Goal: Complete application form

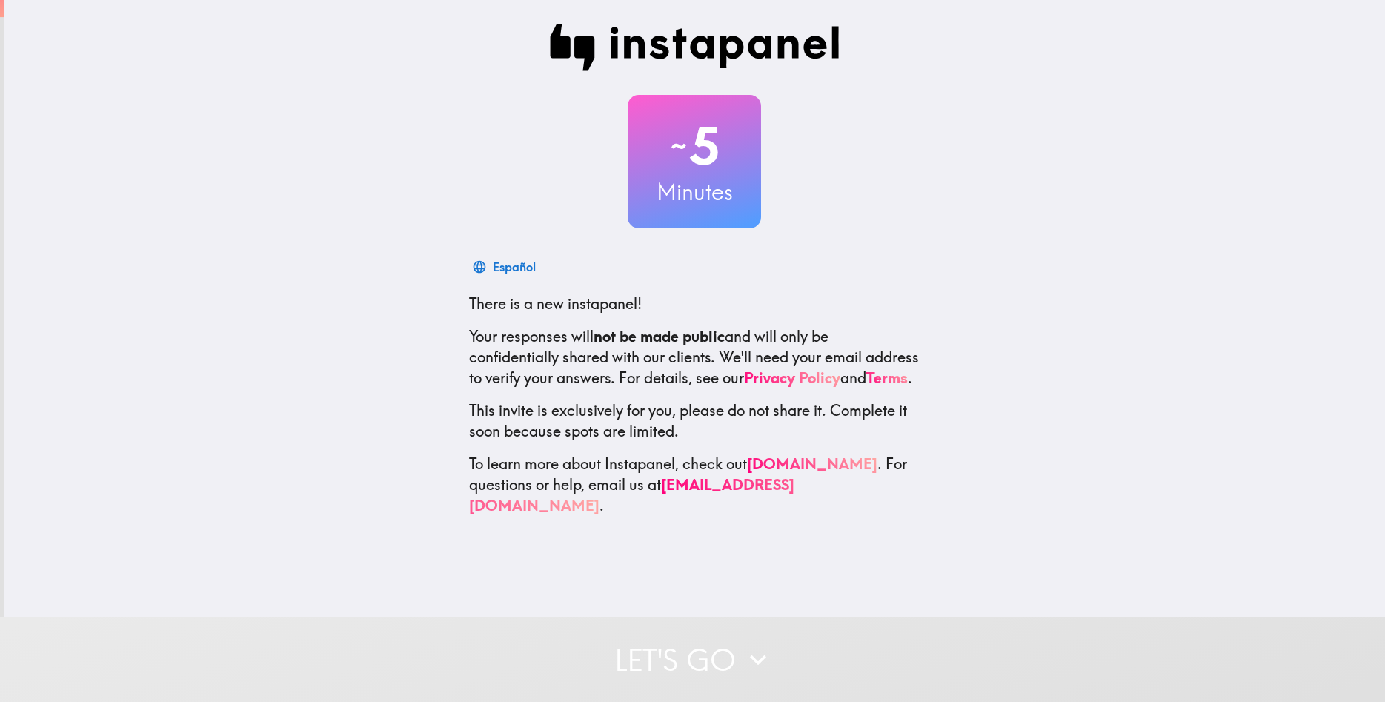
click at [776, 634] on button "Let's go" at bounding box center [692, 659] width 1385 height 85
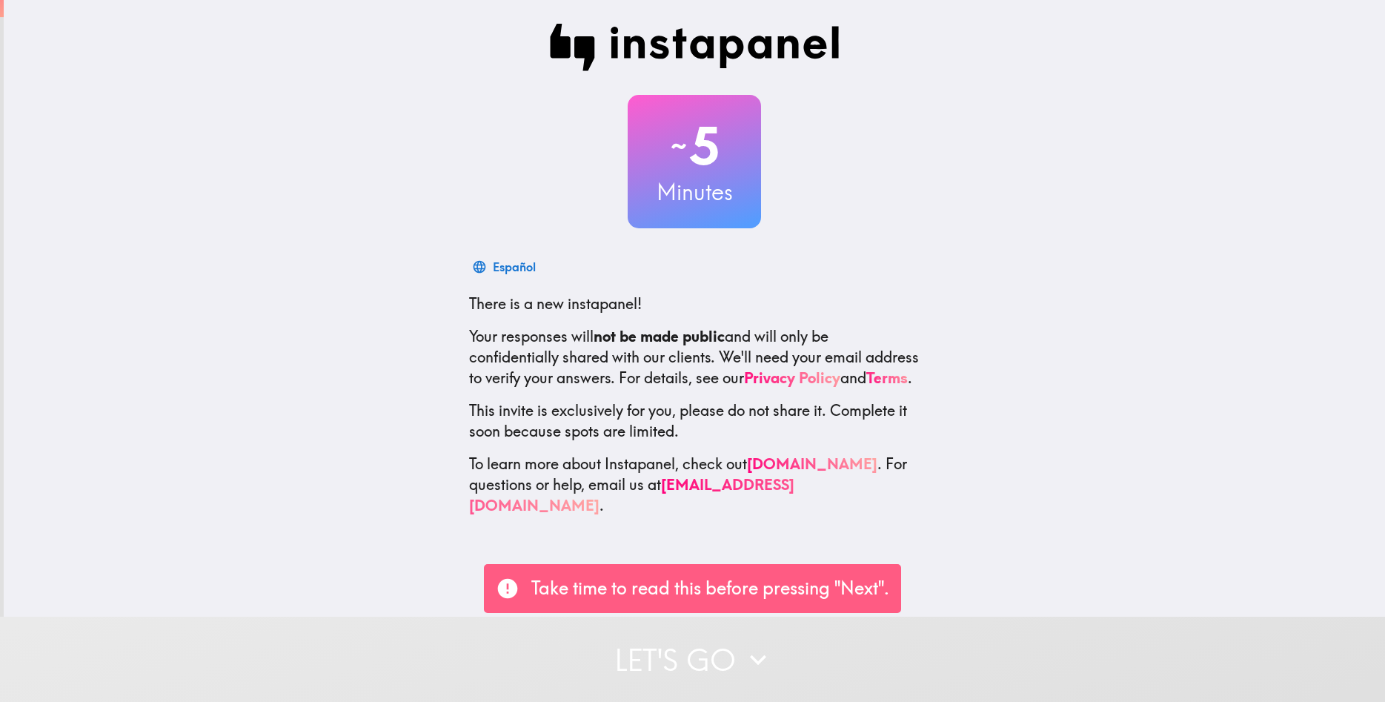
click at [777, 652] on button "Let's go" at bounding box center [692, 659] width 1385 height 85
click at [566, 593] on p "Take time to read this before pressing "Next"." at bounding box center [710, 588] width 358 height 25
click at [901, 665] on button "Let's go" at bounding box center [692, 659] width 1385 height 85
click at [732, 655] on button "Let's go" at bounding box center [692, 659] width 1385 height 85
drag, startPoint x: 511, startPoint y: 294, endPoint x: 1079, endPoint y: 582, distance: 636.5
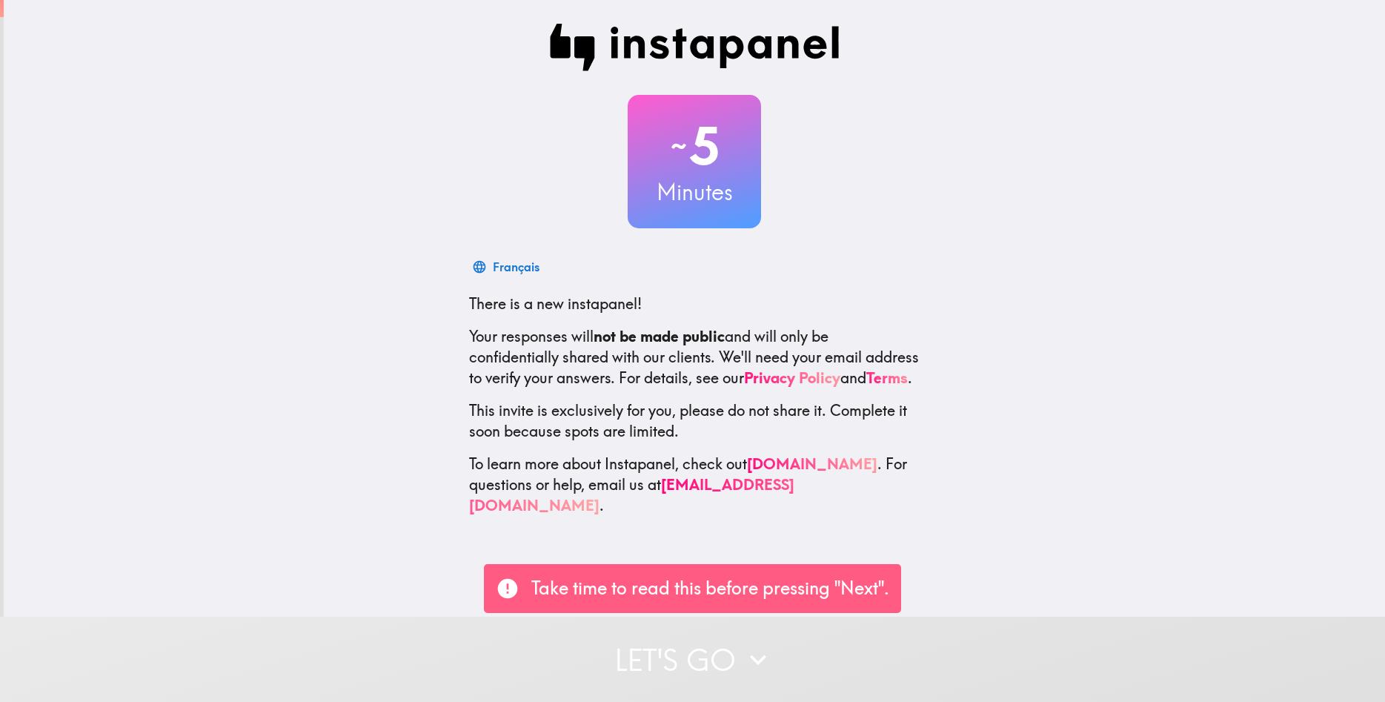
click at [1043, 583] on div "~ 5 Minutes Français There is a new instapanel! Your responses will not be made…" at bounding box center [695, 308] width 1382 height 617
click at [1079, 581] on div "~ 5 Minutes Français There is a new instapanel! Your responses will not be made…" at bounding box center [695, 308] width 1382 height 617
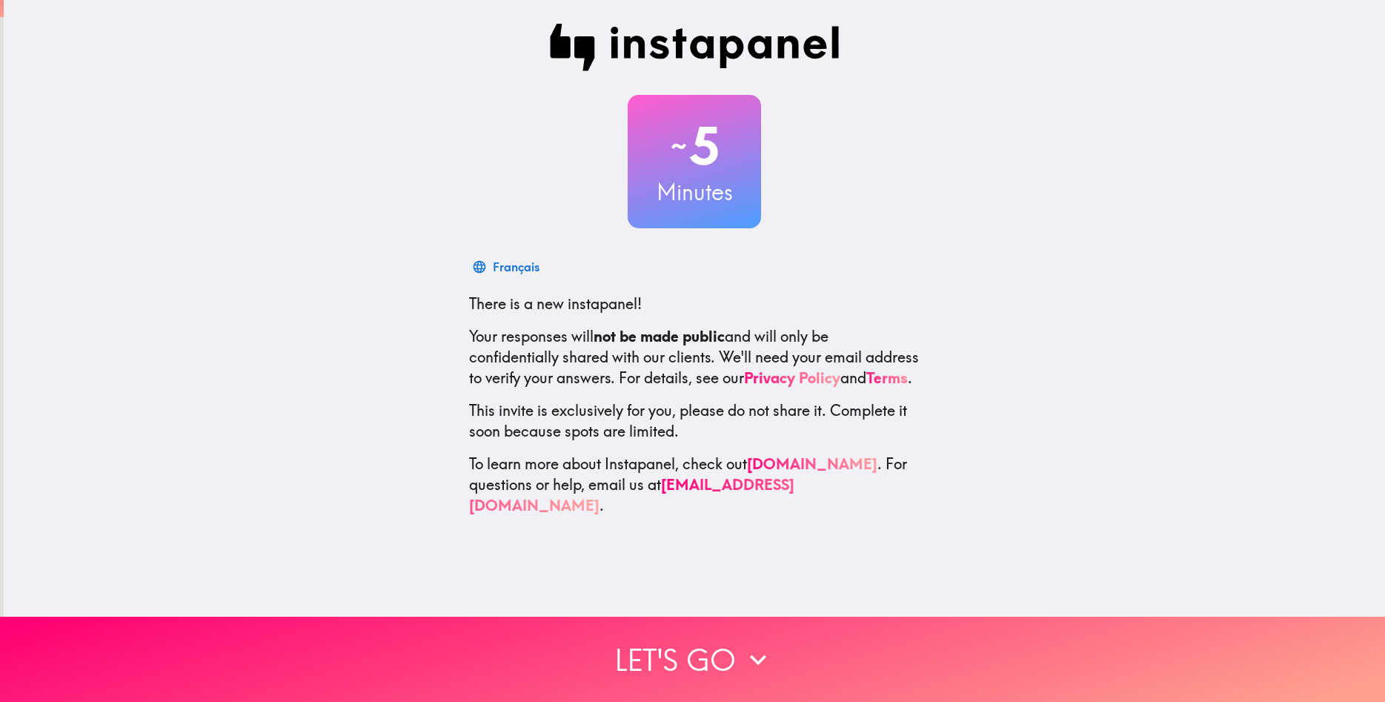
click at [1077, 576] on div "~ 5 Minutes Français There is a new instapanel! Your responses will not be made…" at bounding box center [695, 308] width 1382 height 617
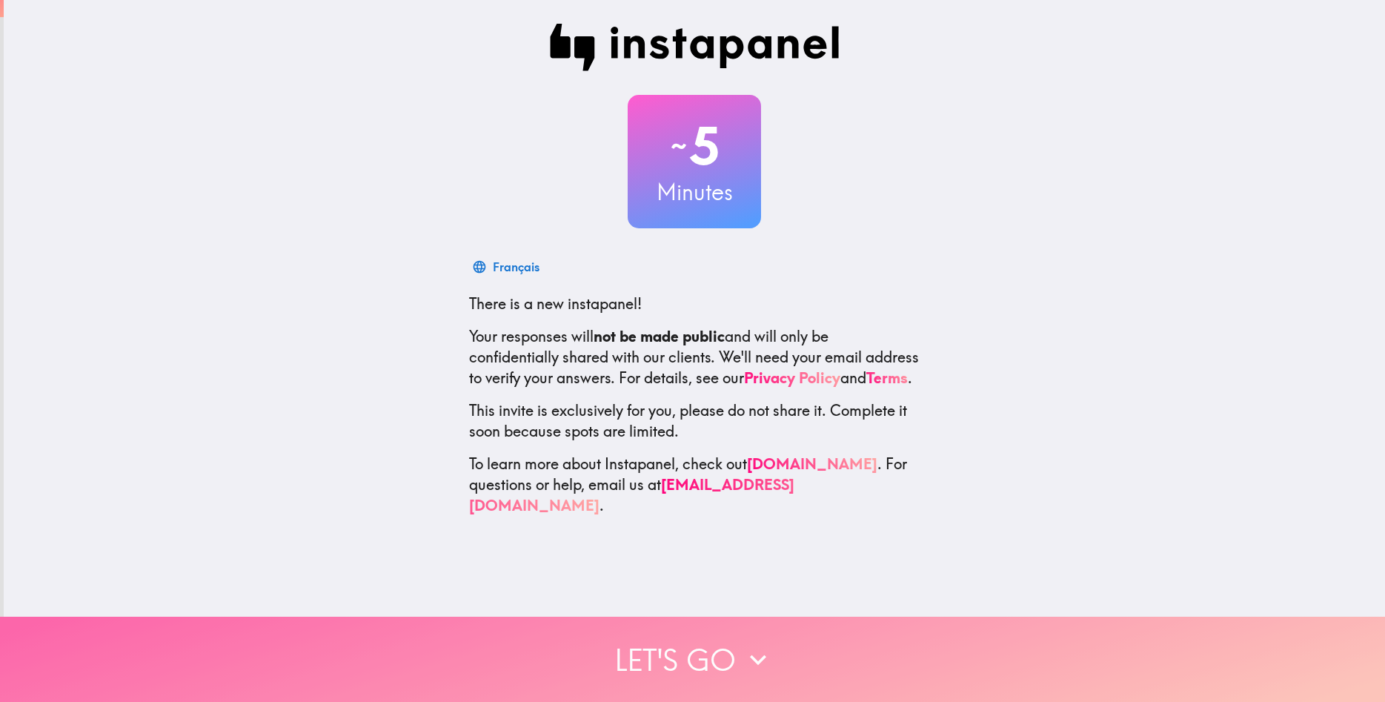
click at [976, 646] on button "Let's go" at bounding box center [692, 659] width 1385 height 85
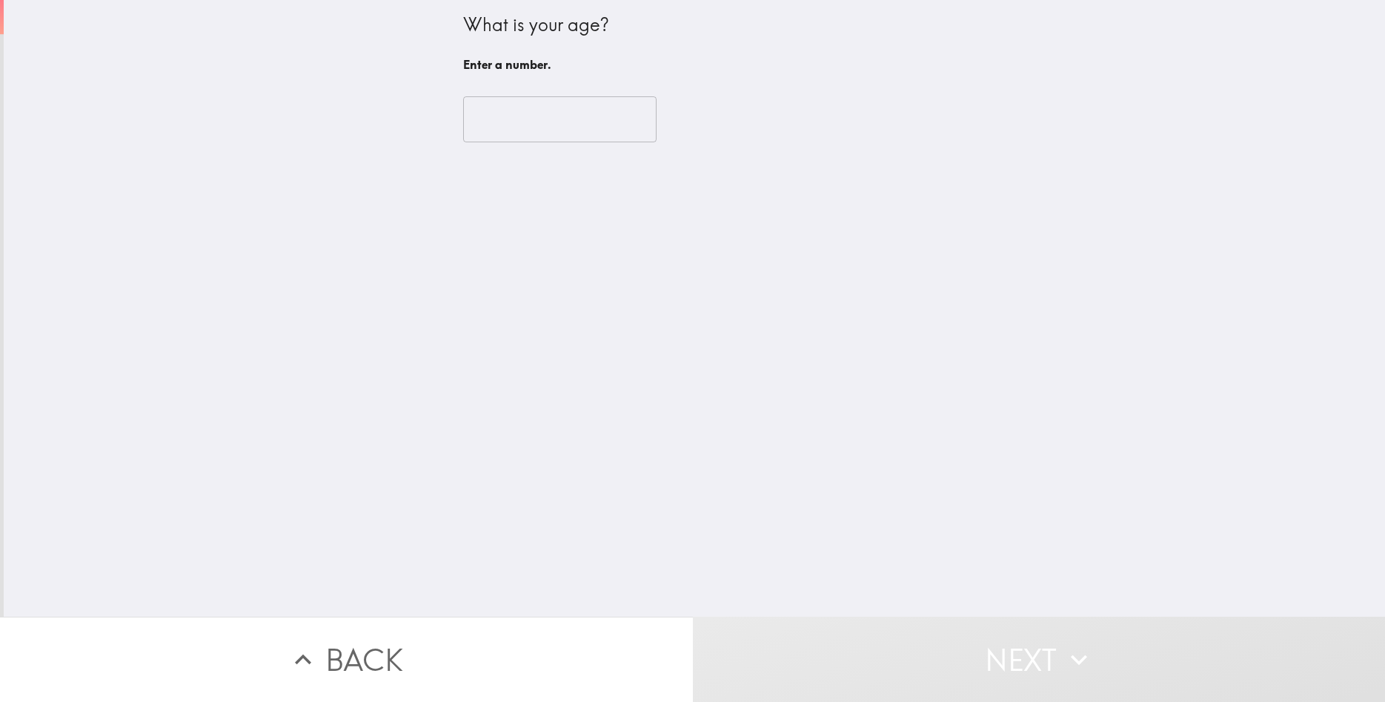
click at [539, 143] on div "​" at bounding box center [694, 120] width 463 height 82
click at [534, 131] on input "number" at bounding box center [559, 119] width 193 height 46
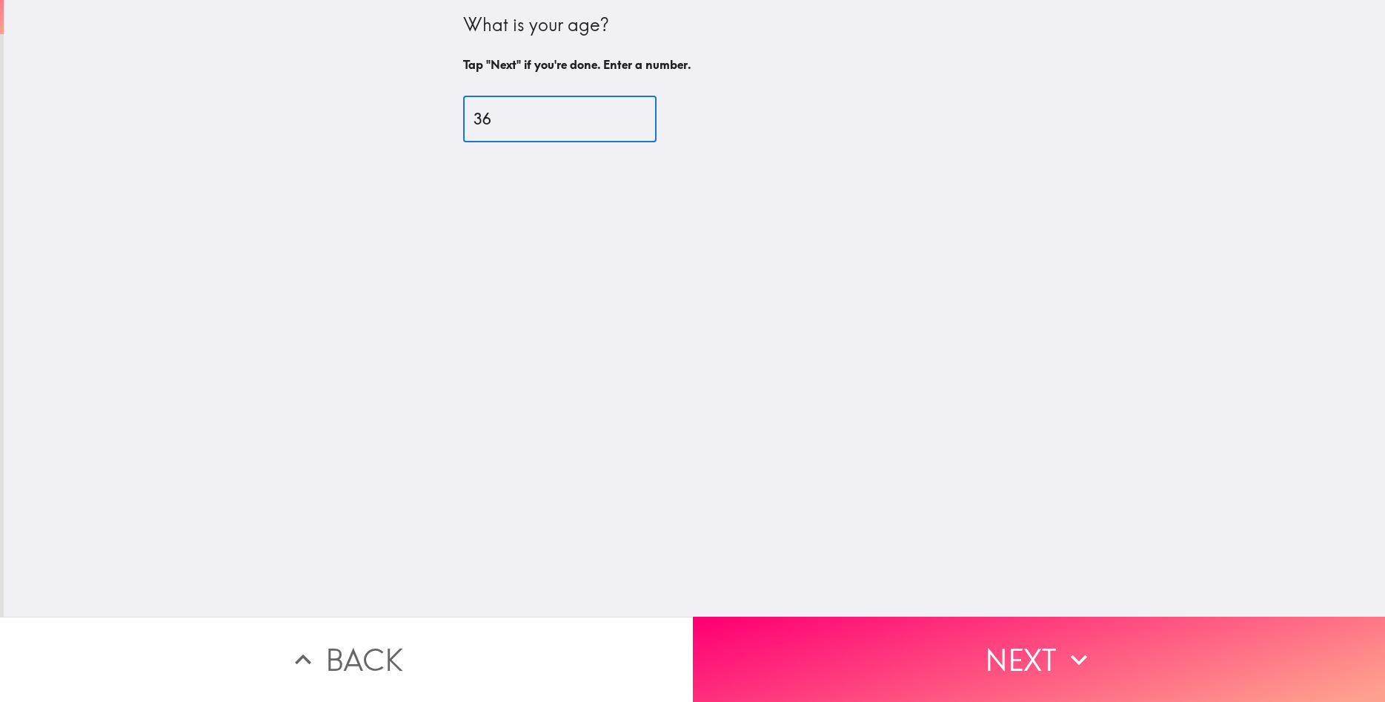
type input "36"
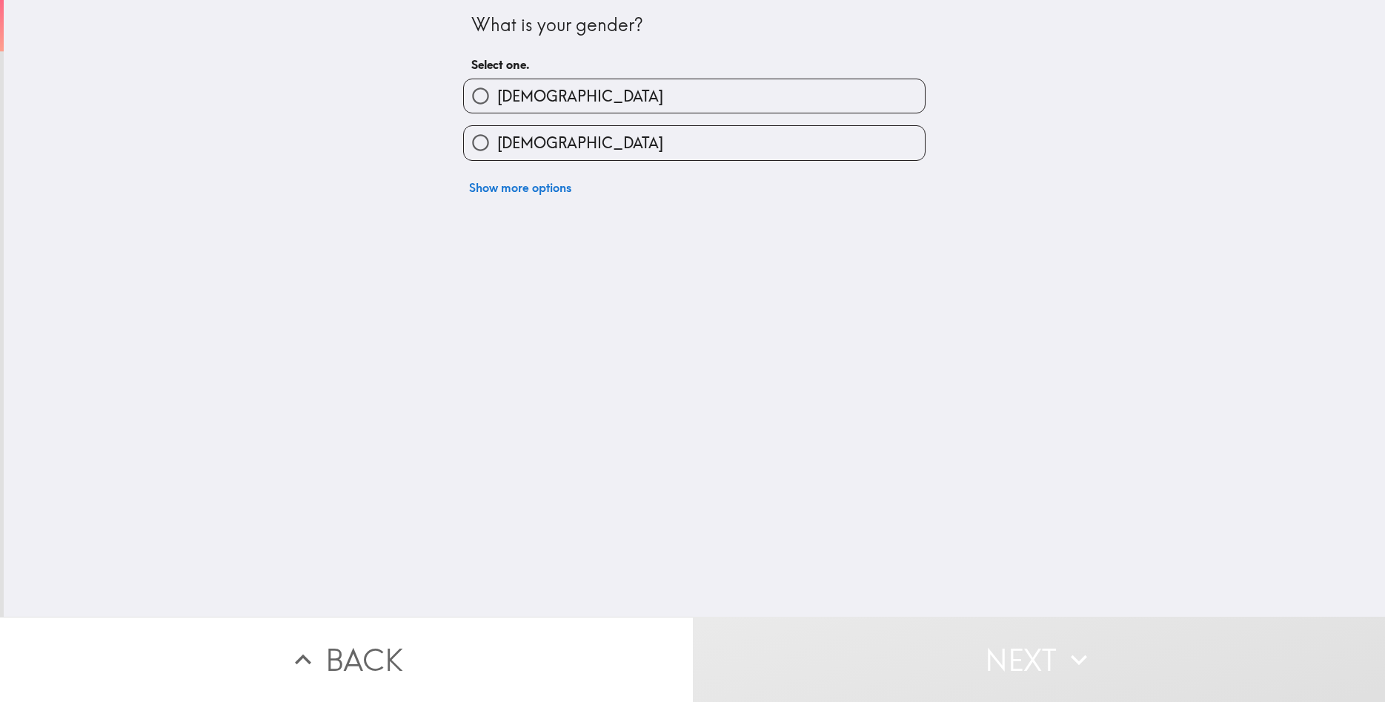
click at [541, 107] on label "[DEMOGRAPHIC_DATA]" at bounding box center [694, 95] width 461 height 33
click at [497, 107] on input "[DEMOGRAPHIC_DATA]" at bounding box center [480, 95] width 33 height 33
radio input "true"
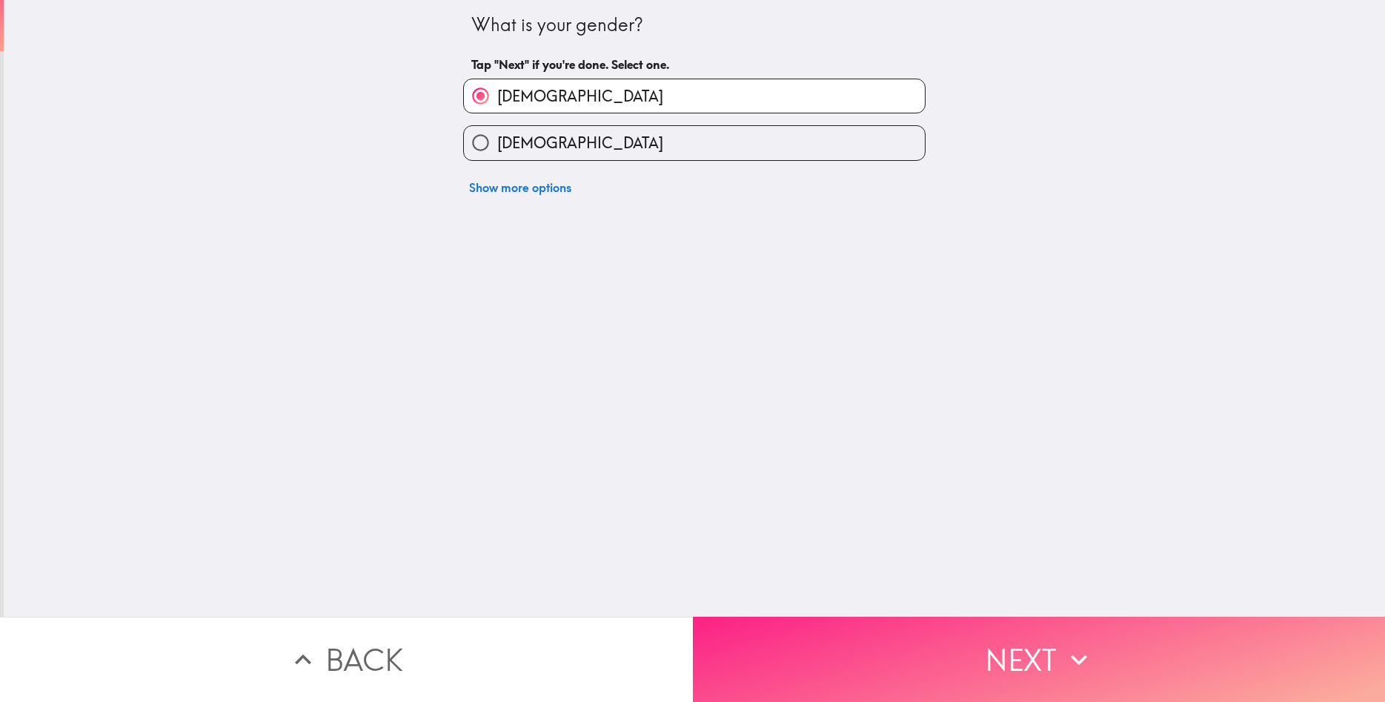
click at [970, 665] on button "Next" at bounding box center [1039, 659] width 693 height 85
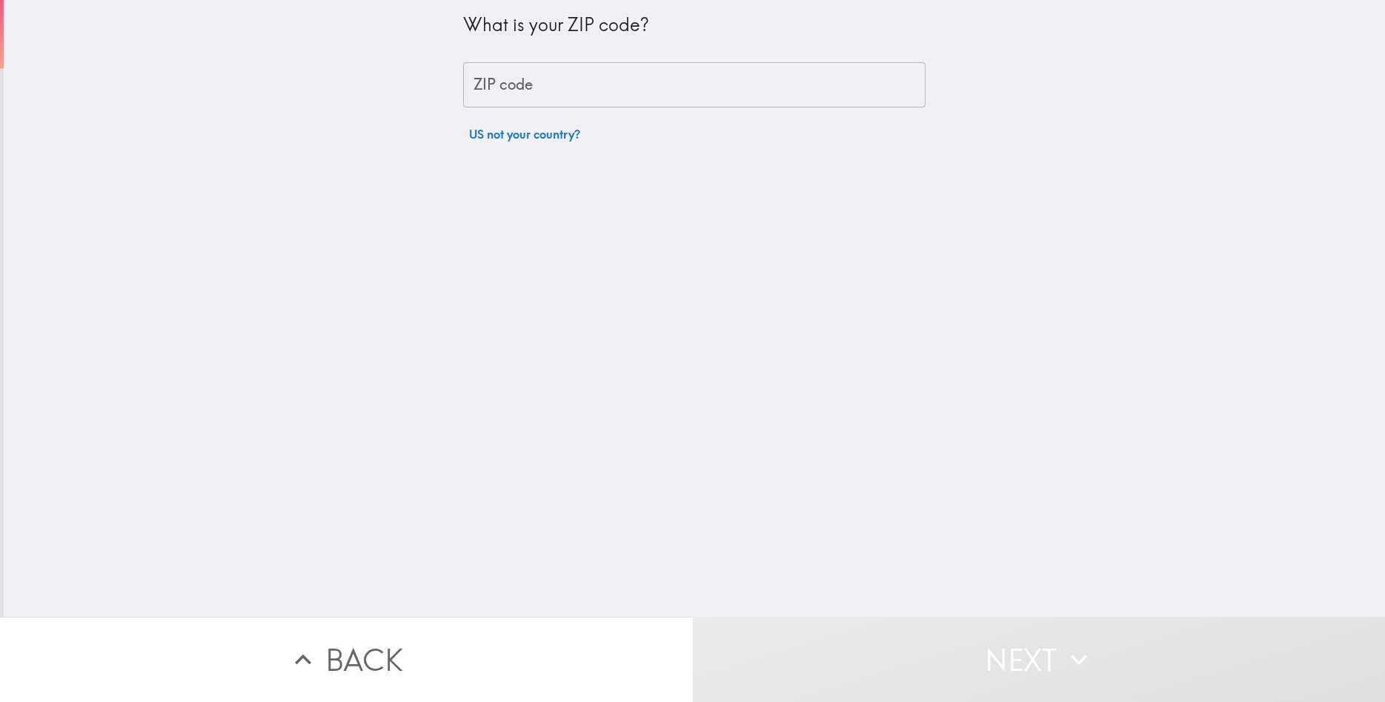
click at [553, 93] on input "ZIP code" at bounding box center [694, 85] width 463 height 46
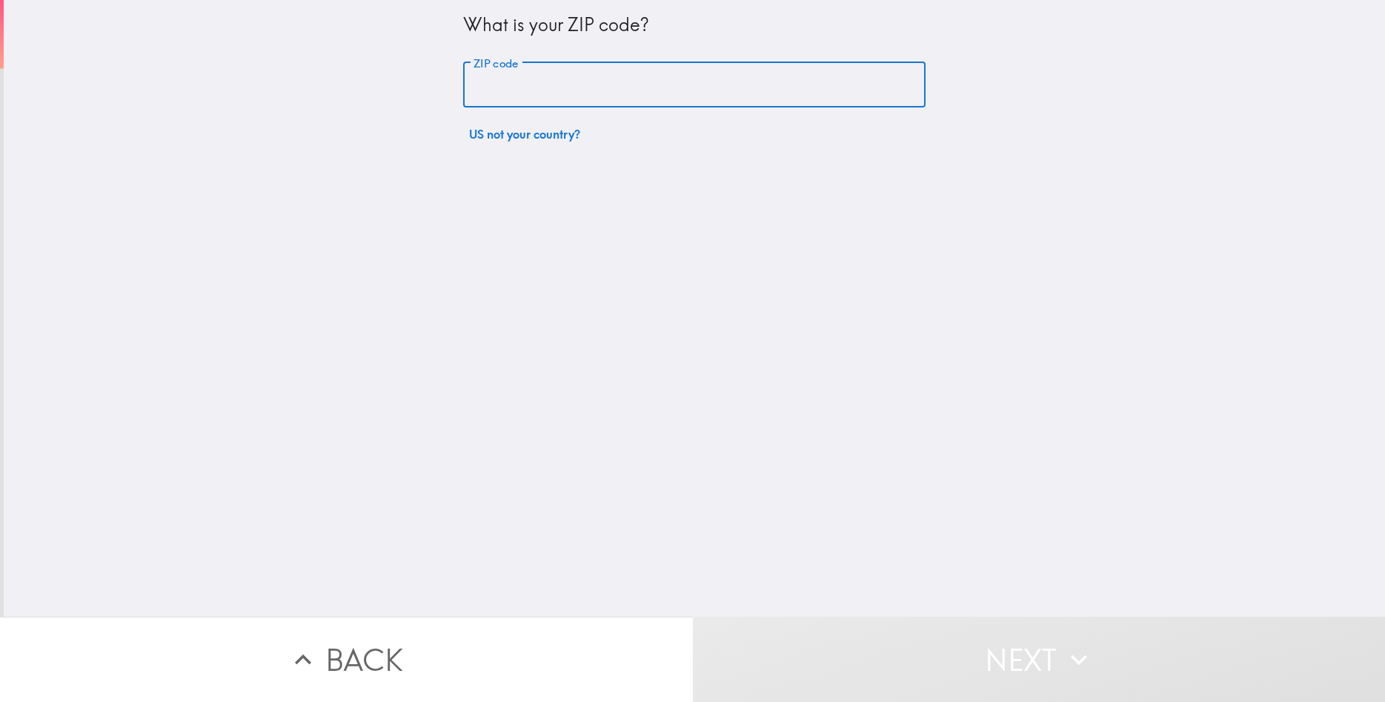
click at [552, 93] on input "ZIP code" at bounding box center [694, 85] width 463 height 46
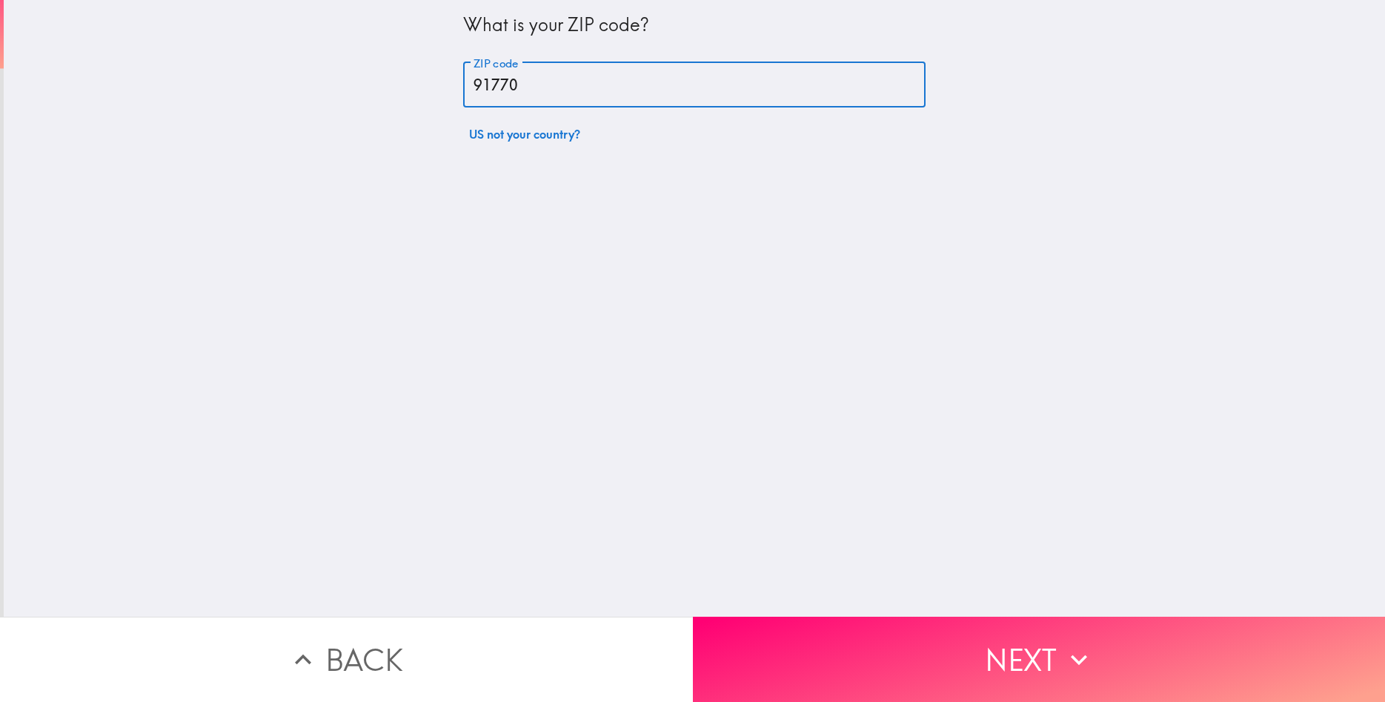
type input "91770"
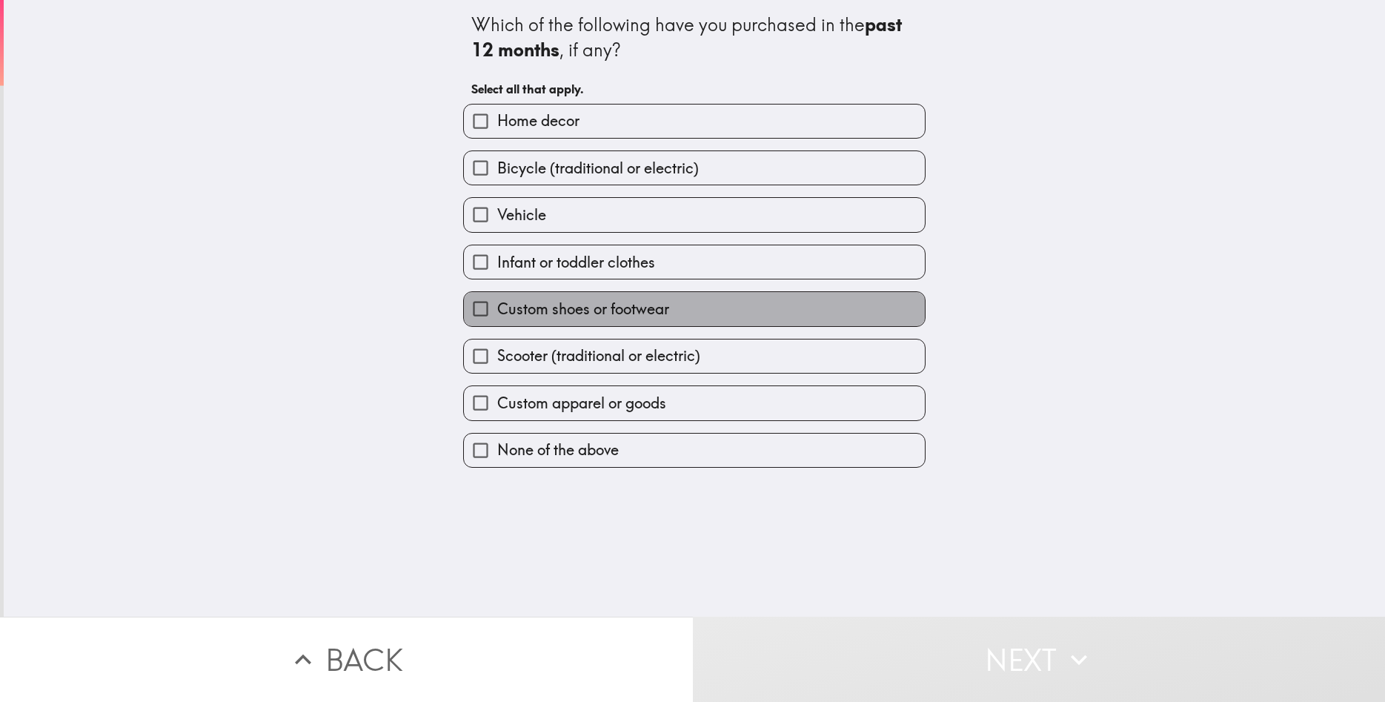
click at [654, 310] on span "Custom shoes or footwear" at bounding box center [583, 309] width 172 height 21
click at [497, 310] on input "Custom shoes or footwear" at bounding box center [480, 308] width 33 height 33
checkbox input "true"
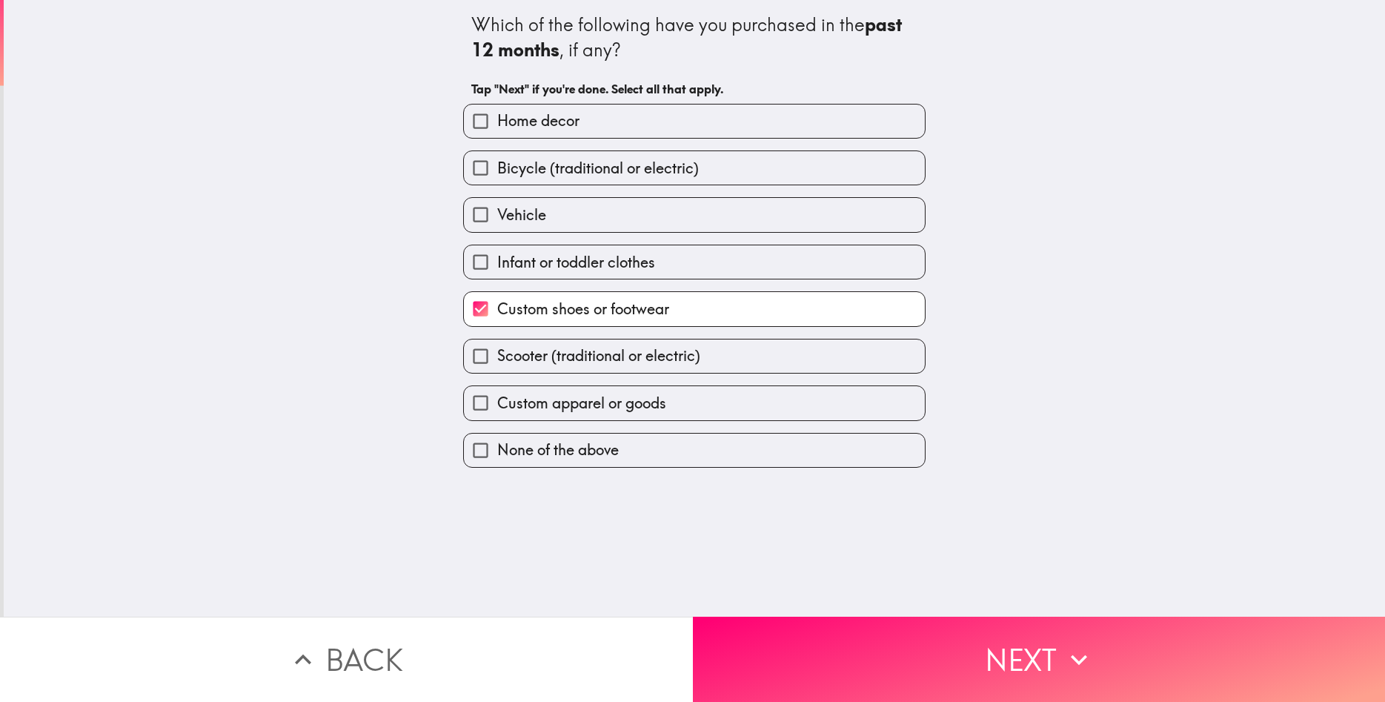
click at [649, 409] on span "Custom apparel or goods" at bounding box center [581, 403] width 169 height 21
click at [497, 409] on input "Custom apparel or goods" at bounding box center [480, 402] width 33 height 33
checkbox input "true"
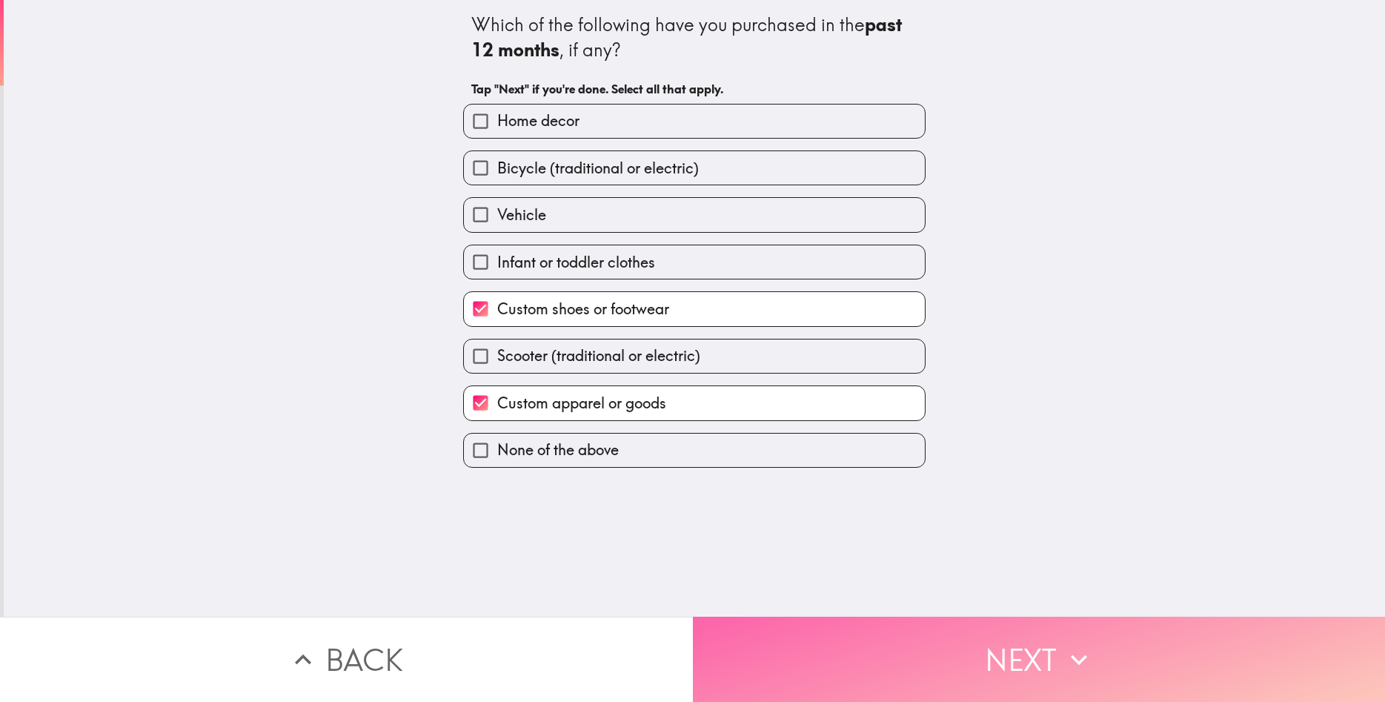
click at [927, 669] on button "Next" at bounding box center [1039, 659] width 693 height 85
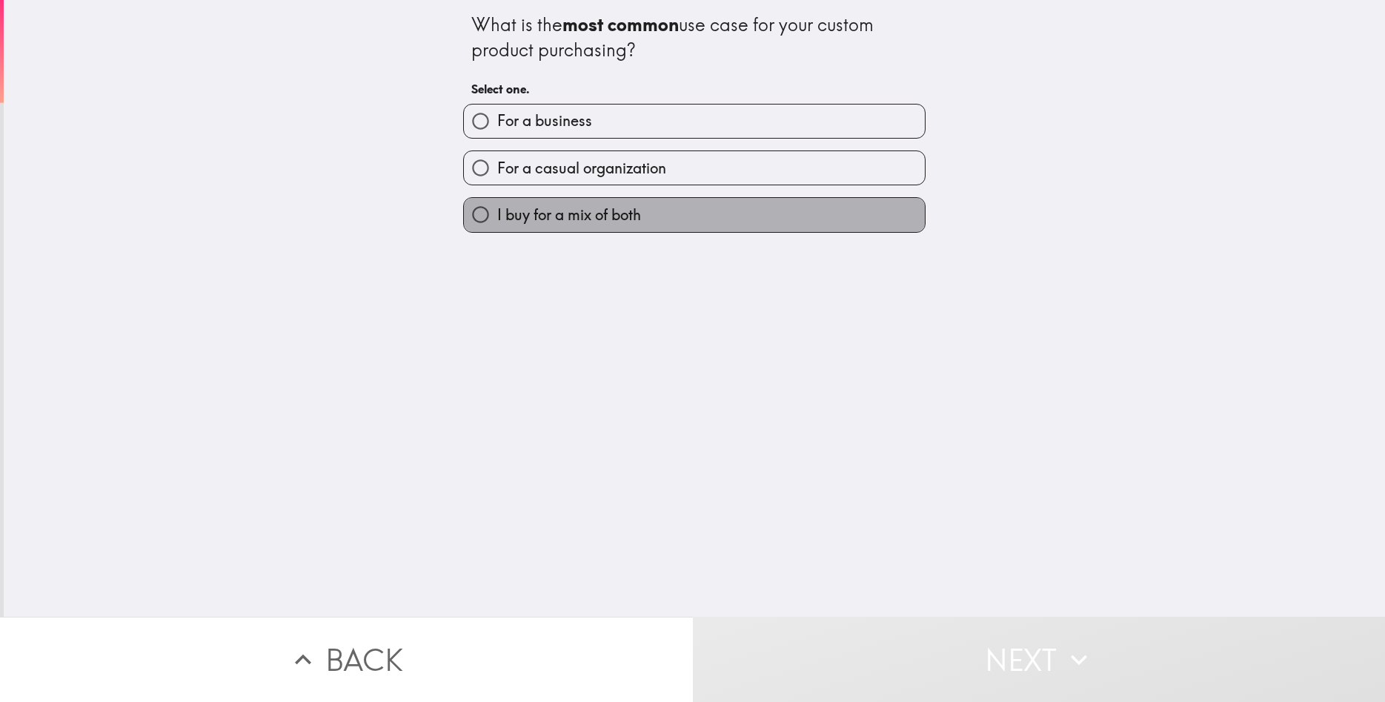
click at [695, 213] on label "I buy for a mix of both" at bounding box center [694, 214] width 461 height 33
click at [497, 213] on input "I buy for a mix of both" at bounding box center [480, 214] width 33 height 33
radio input "true"
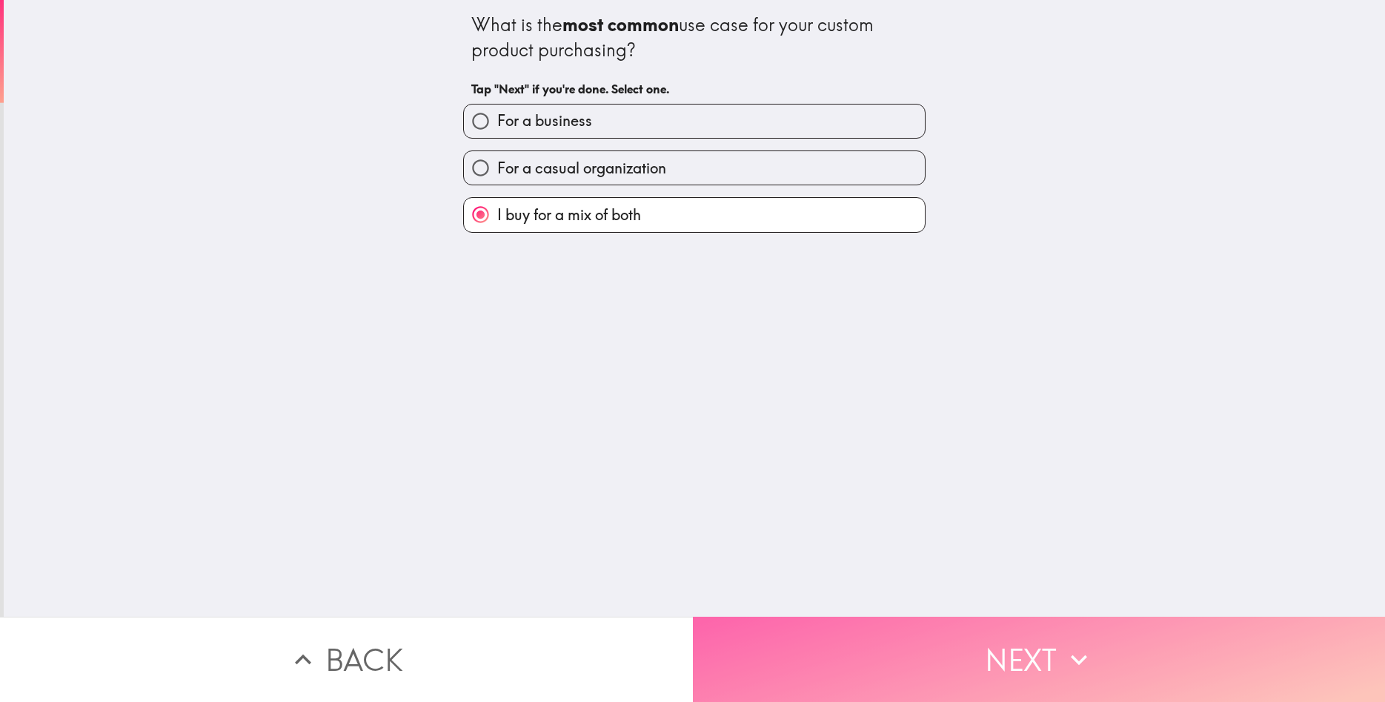
click at [1106, 637] on button "Next" at bounding box center [1039, 659] width 693 height 85
